Goal: Task Accomplishment & Management: Complete application form

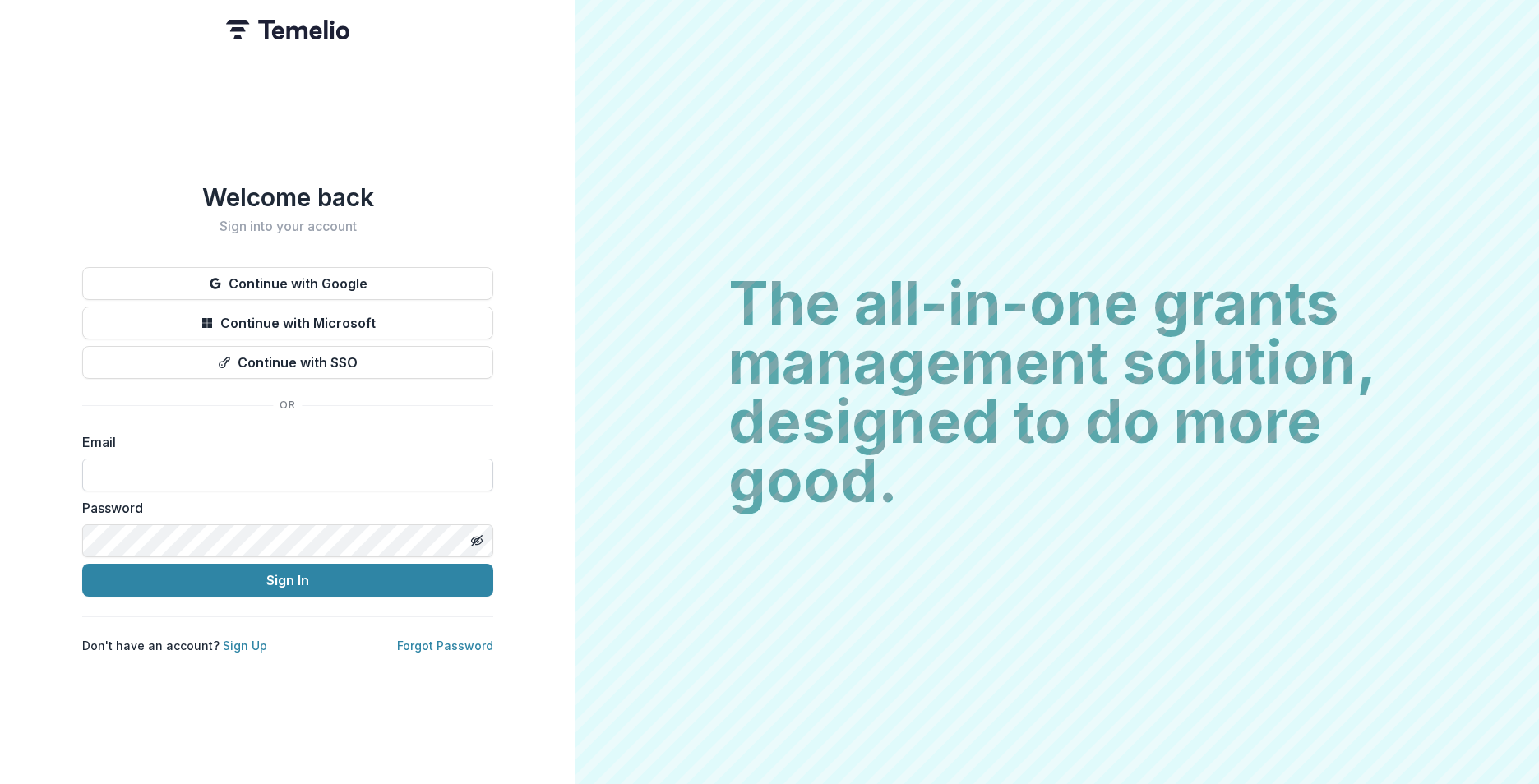
type input "**********"
click at [270, 567] on button "Sign In" at bounding box center [287, 579] width 411 height 33
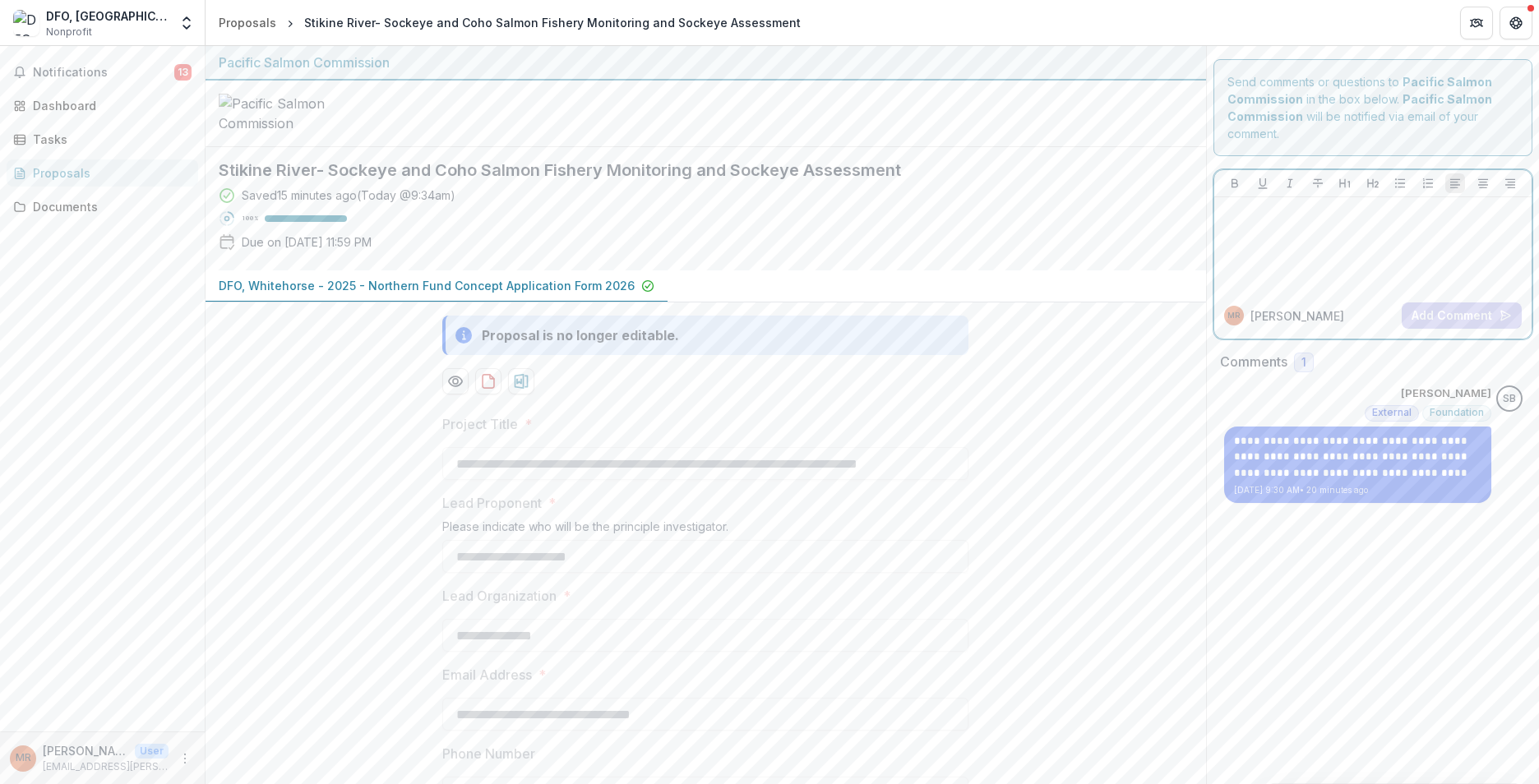
click at [1252, 209] on p at bounding box center [1372, 212] width 305 height 18
click at [1110, 147] on div at bounding box center [706, 113] width 1001 height 66
